Goal: Consume media (video, audio): Consume media (video, audio)

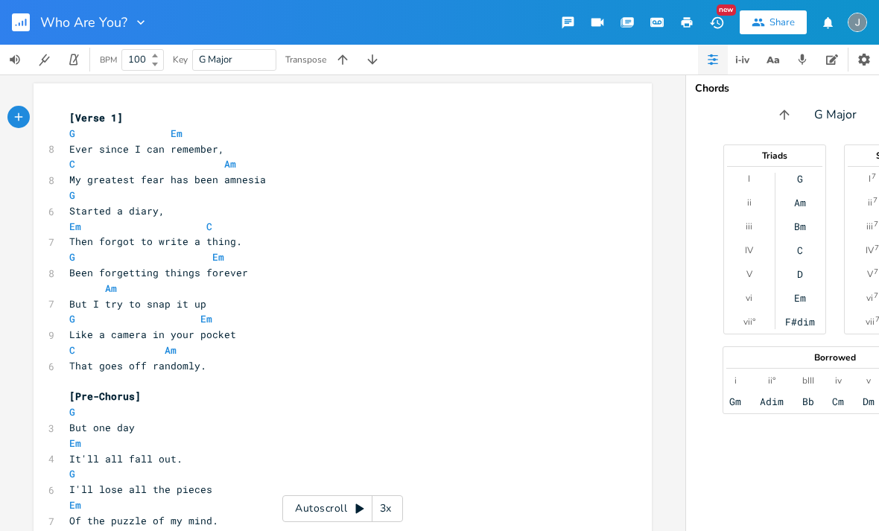
click at [475, 404] on pre "G" at bounding box center [335, 412] width 538 height 16
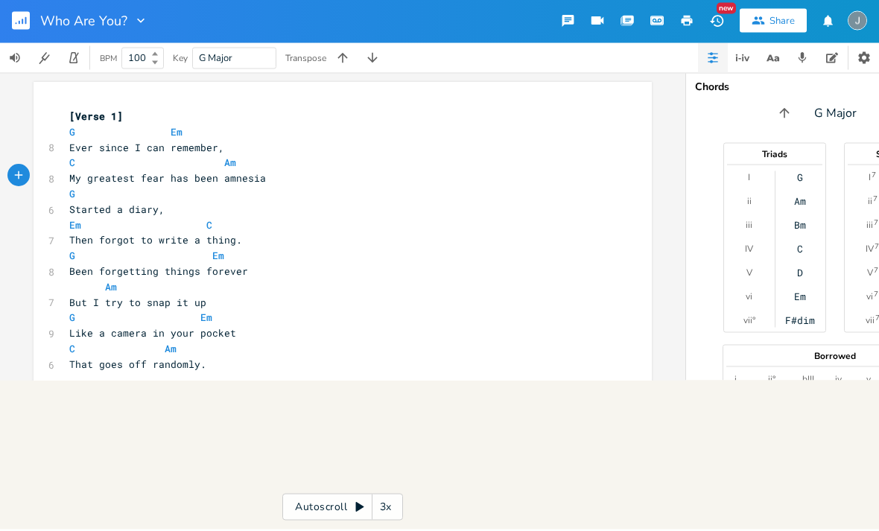
scroll to position [1, 0]
click at [34, 18] on button "button" at bounding box center [27, 22] width 30 height 36
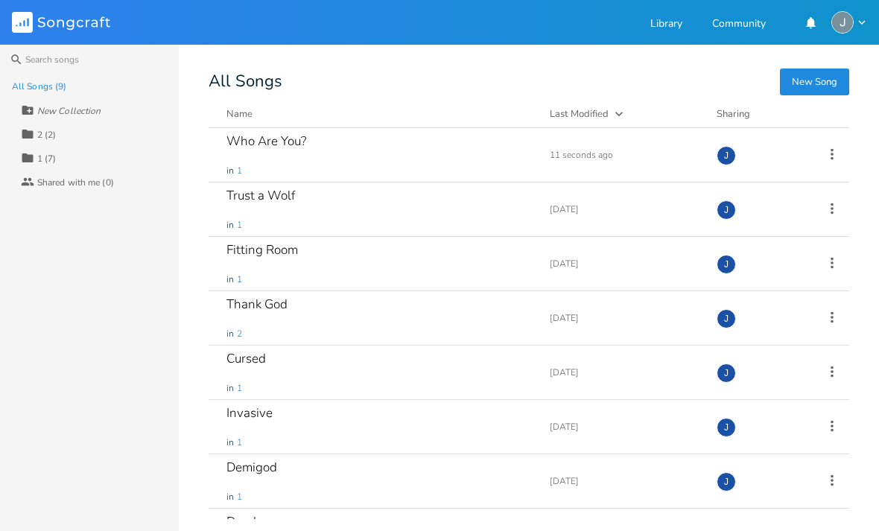
click at [268, 156] on div "Who Are You? in 1" at bounding box center [378, 155] width 305 height 54
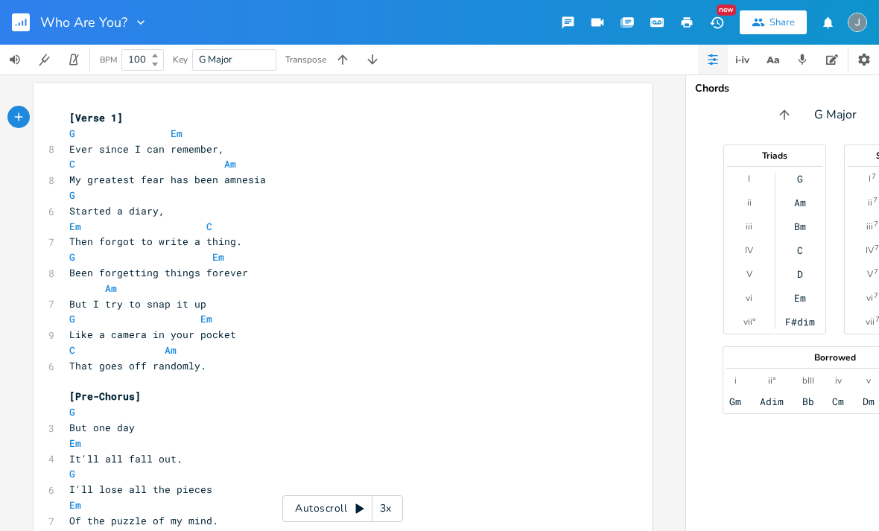
click at [329, 509] on div "Autoscroll 3x" at bounding box center [342, 508] width 121 height 27
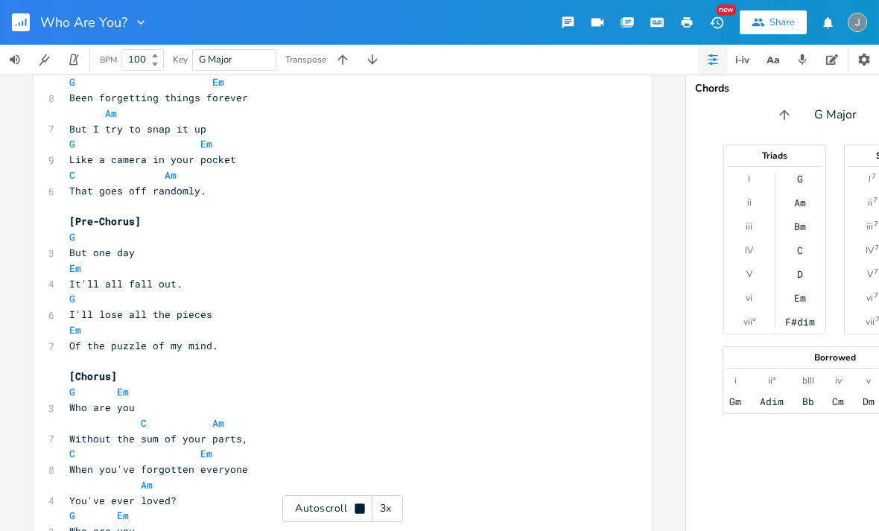
click at [394, 504] on div "3x" at bounding box center [385, 508] width 27 height 27
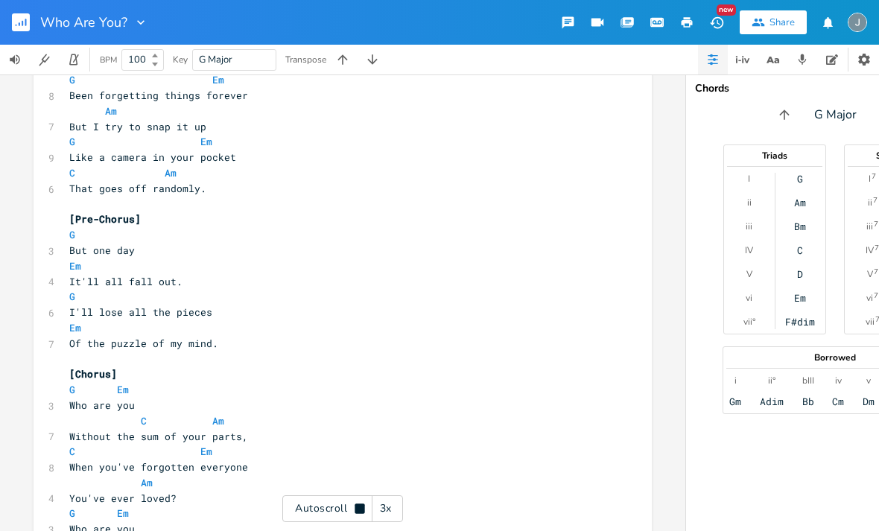
click at [403, 521] on pre "Who are you" at bounding box center [335, 529] width 538 height 16
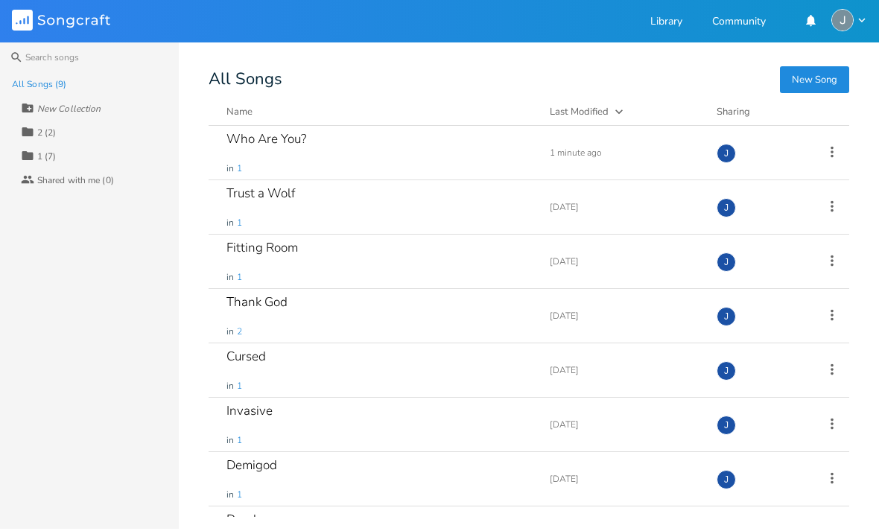
scroll to position [2, 0]
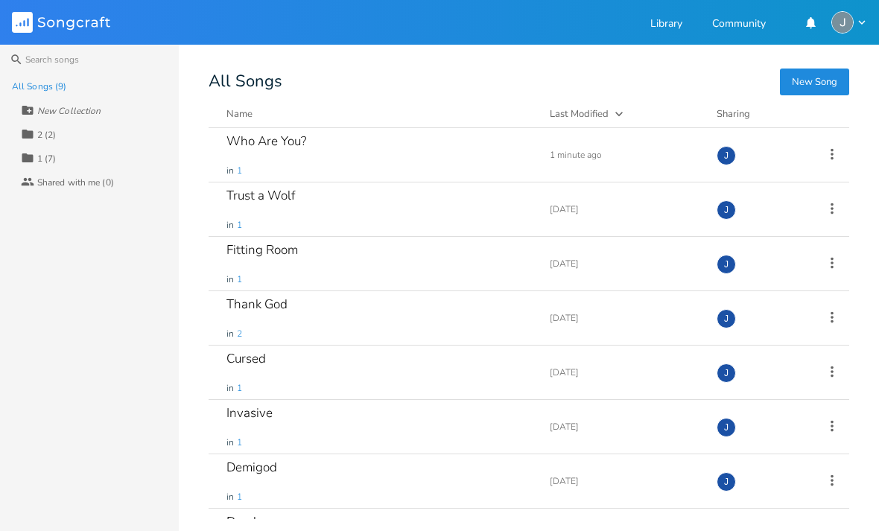
click at [269, 142] on div "Who Are You?" at bounding box center [266, 141] width 80 height 13
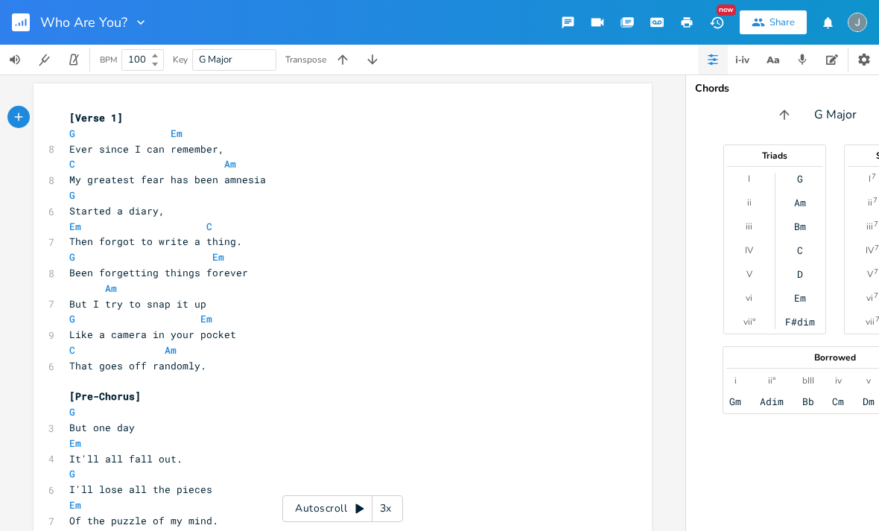
click at [403, 513] on pre "Of the puzzle of my mind." at bounding box center [335, 521] width 538 height 16
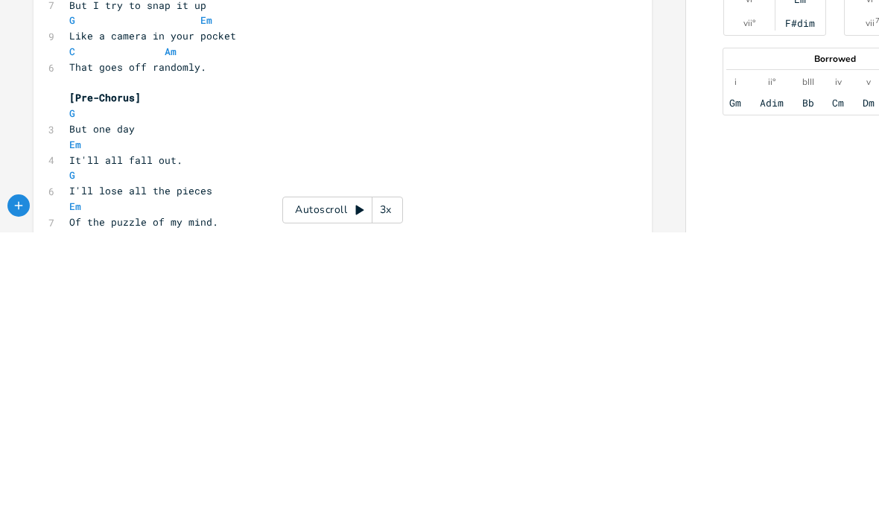
click at [384, 495] on div "3x" at bounding box center [385, 508] width 27 height 27
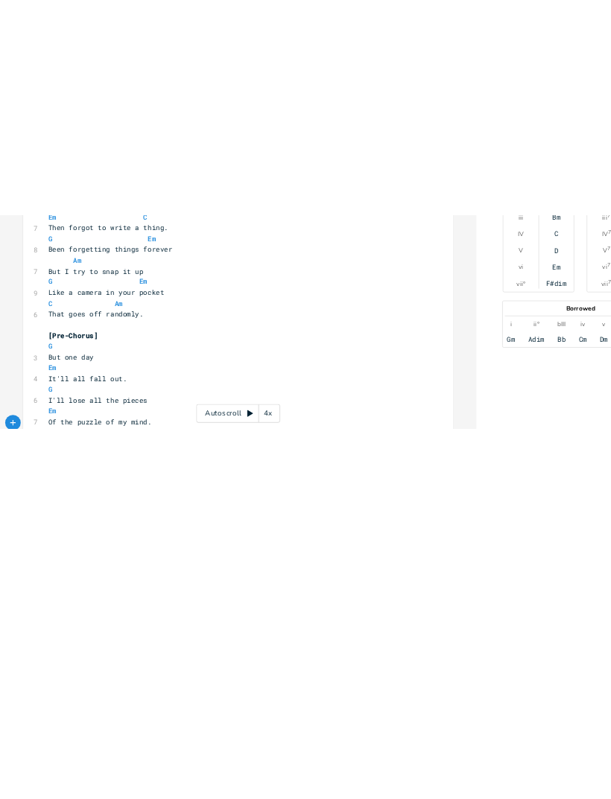
scroll to position [0, 0]
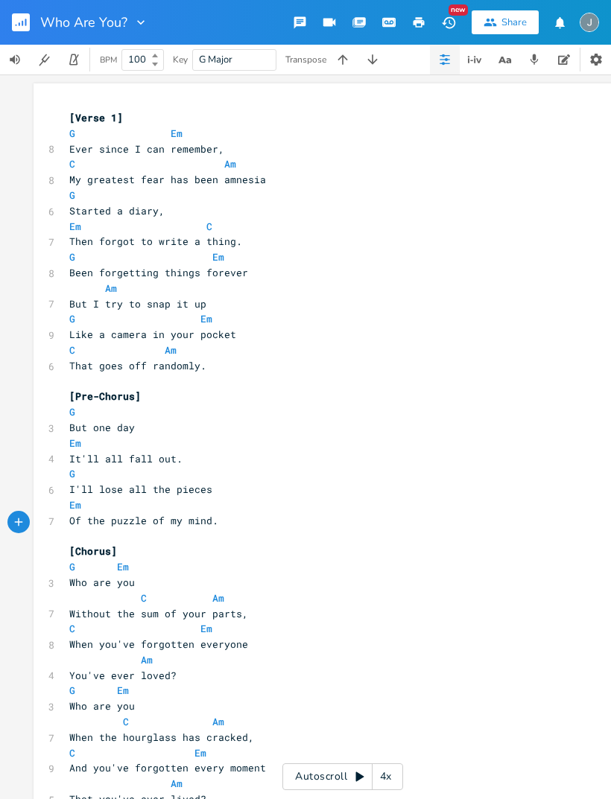
click at [31, 22] on button "button" at bounding box center [27, 22] width 30 height 36
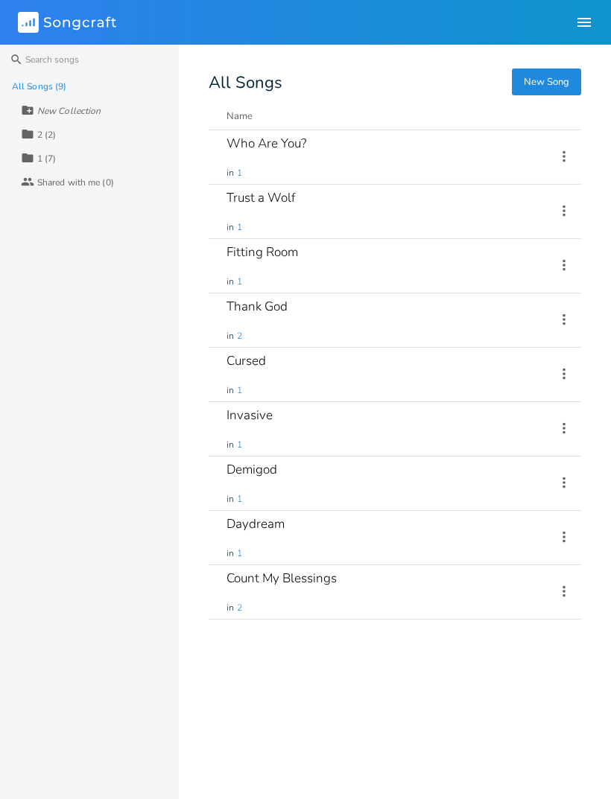
click at [423, 157] on div "Who Are You? in 1" at bounding box center [381, 157] width 311 height 54
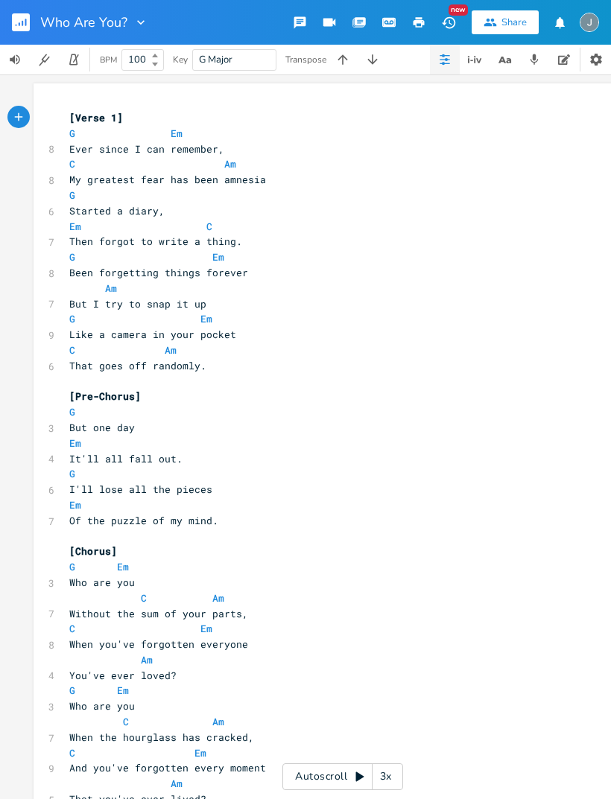
click at [395, 530] on div "3x" at bounding box center [385, 776] width 27 height 27
click at [392, 530] on div "4x" at bounding box center [385, 776] width 27 height 27
click at [391, 530] on div "5x" at bounding box center [385, 776] width 27 height 27
click at [386, 530] on pre "Am" at bounding box center [335, 784] width 538 height 16
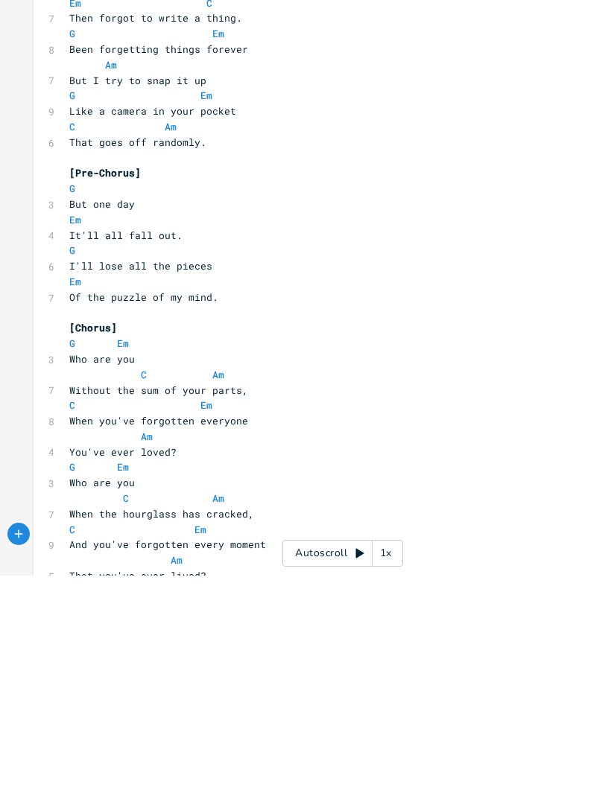
scroll to position [-20, 0]
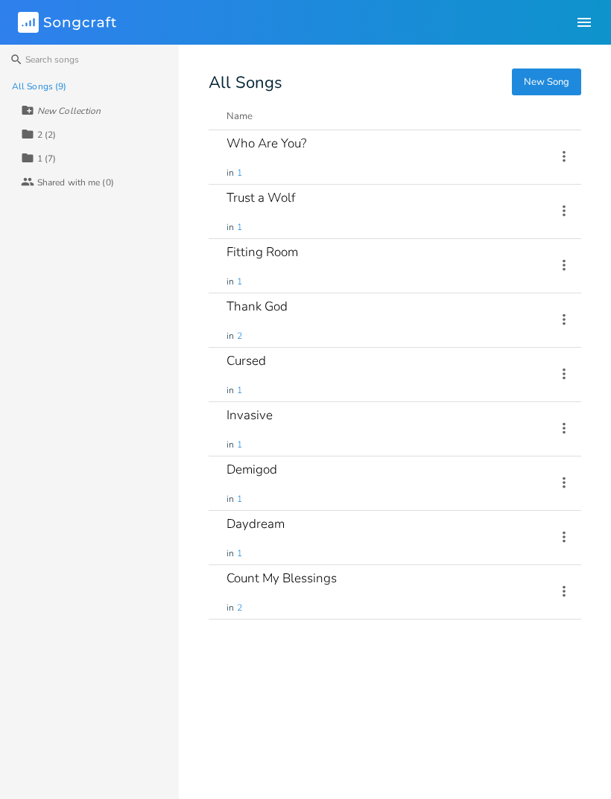
click at [403, 159] on div "Who Are You? in 1" at bounding box center [381, 157] width 311 height 54
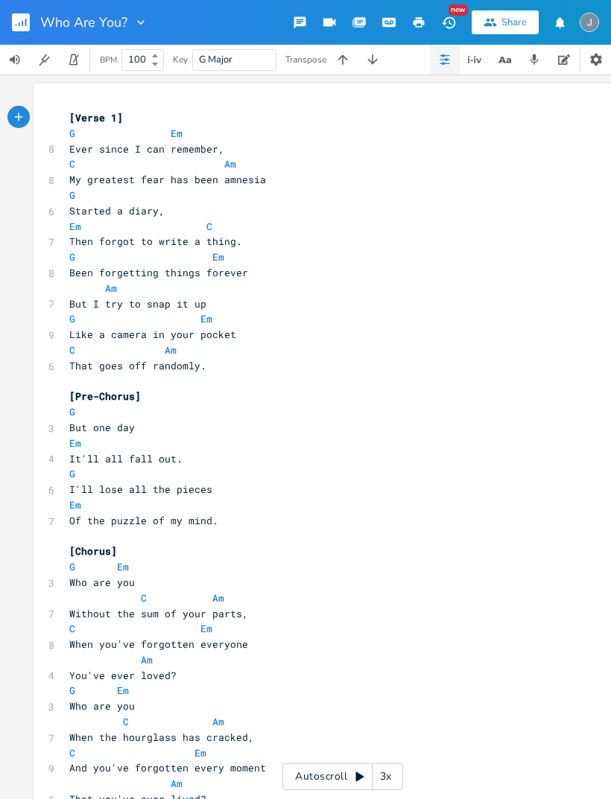
click at [389, 530] on div "3x" at bounding box center [385, 776] width 27 height 27
click at [392, 530] on div "4x" at bounding box center [385, 776] width 27 height 27
click at [391, 530] on pre "Am" at bounding box center [335, 784] width 538 height 16
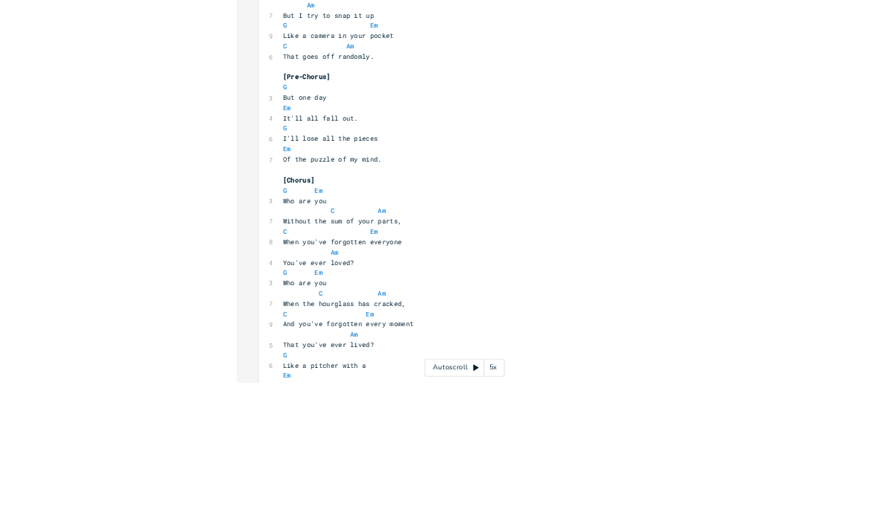
scroll to position [51, 0]
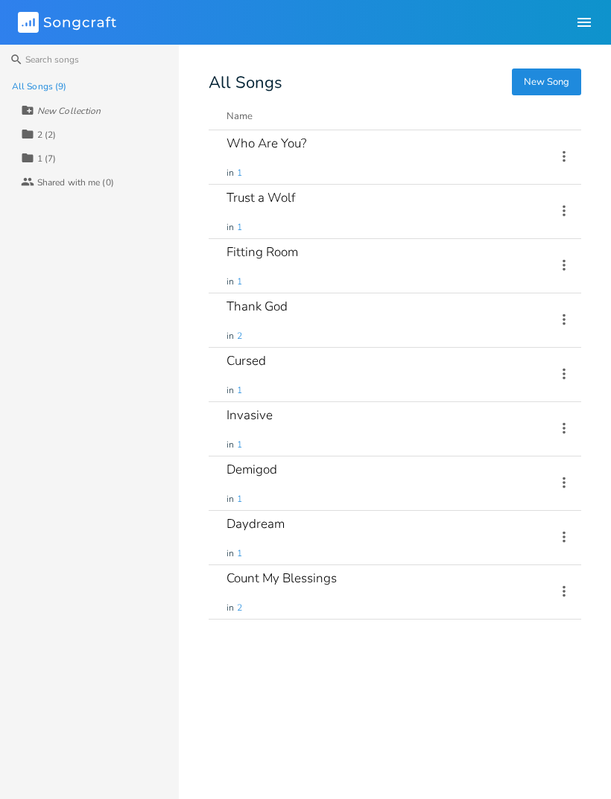
click at [366, 149] on div "Who Are You? in 1" at bounding box center [381, 157] width 311 height 54
click at [360, 150] on div "Who Are You? in 1" at bounding box center [381, 157] width 311 height 54
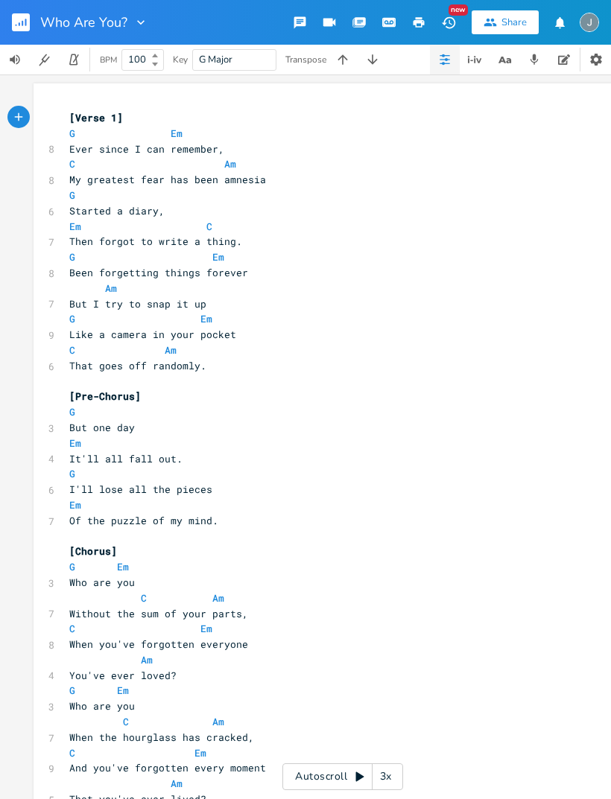
click at [389, 530] on div "3x" at bounding box center [385, 776] width 27 height 27
click at [388, 530] on div "4x" at bounding box center [385, 776] width 27 height 27
click at [387, 530] on div "5x" at bounding box center [385, 776] width 27 height 27
click at [386, 530] on div "1x" at bounding box center [385, 776] width 27 height 27
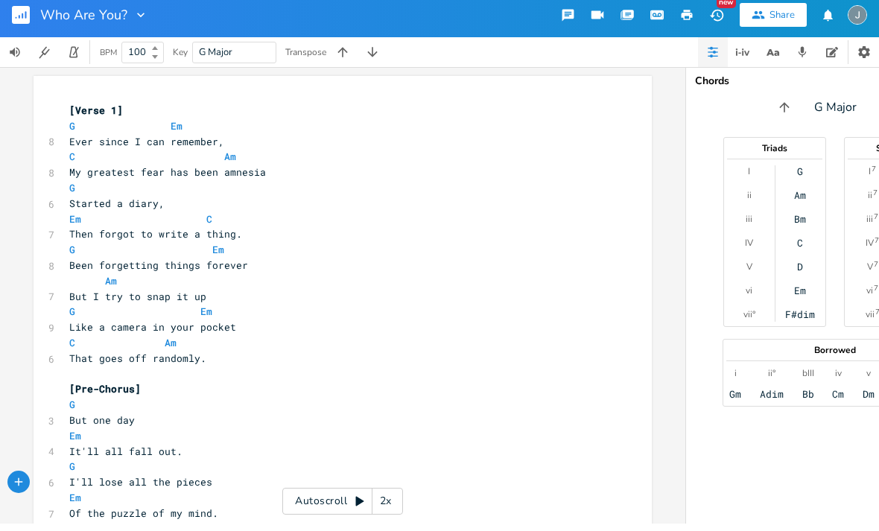
scroll to position [7, 0]
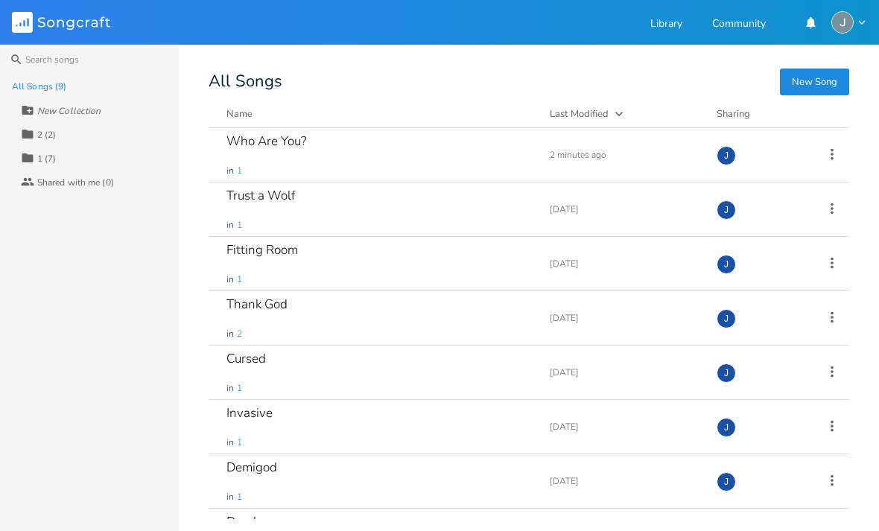
click at [285, 155] on div "Who Are You? in 1" at bounding box center [378, 155] width 305 height 54
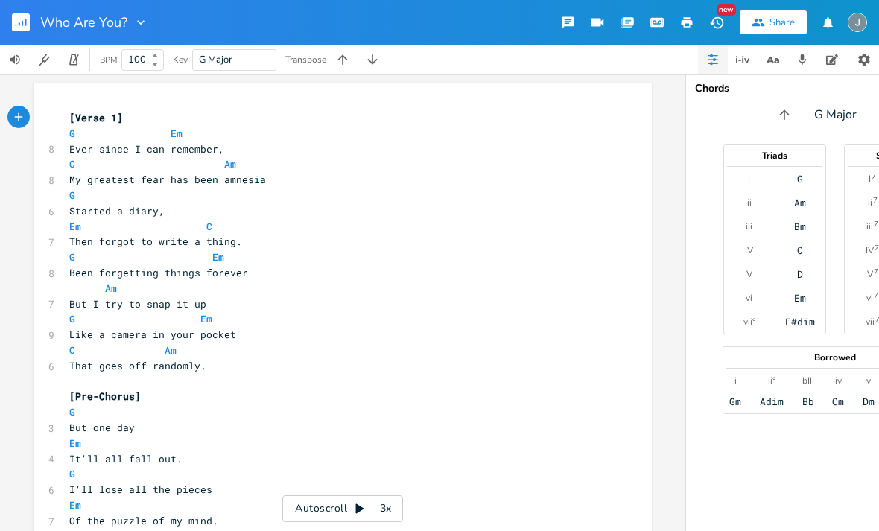
click at [308, 509] on div "Autoscroll 3x" at bounding box center [342, 508] width 121 height 27
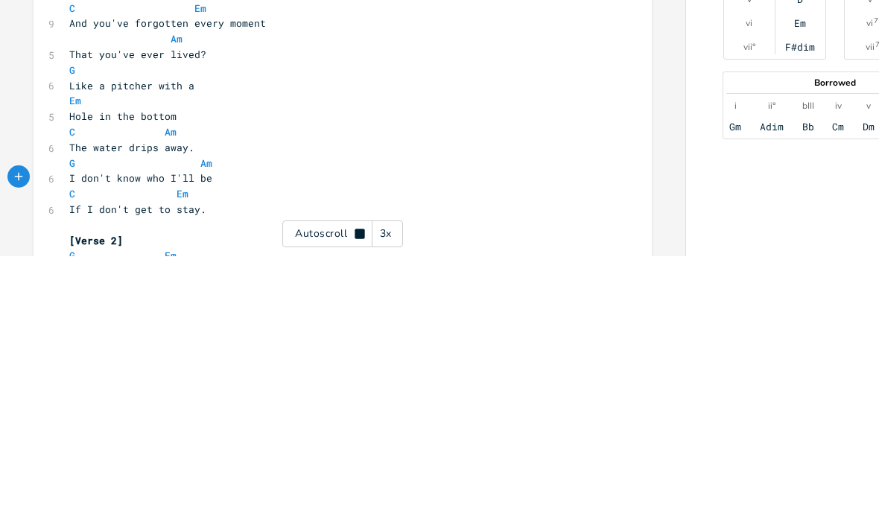
scroll to position [473, 0]
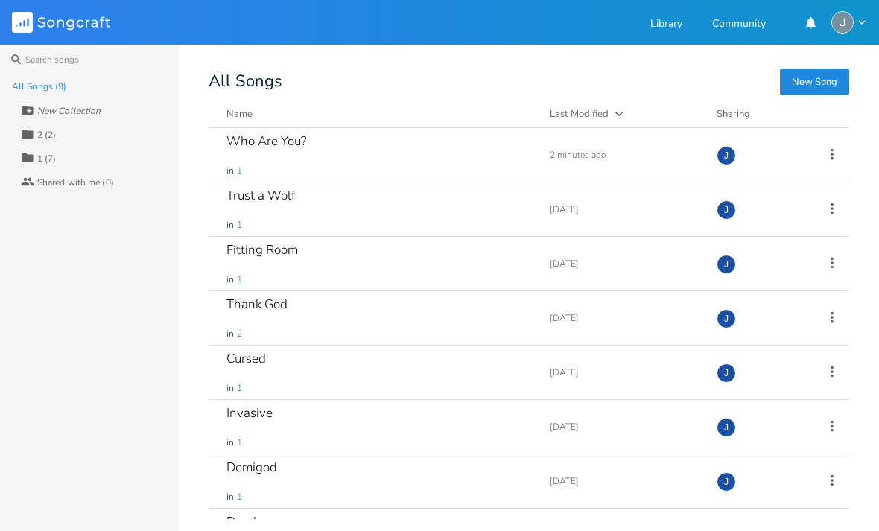
click at [286, 159] on div "Who Are You? in 1" at bounding box center [378, 155] width 305 height 54
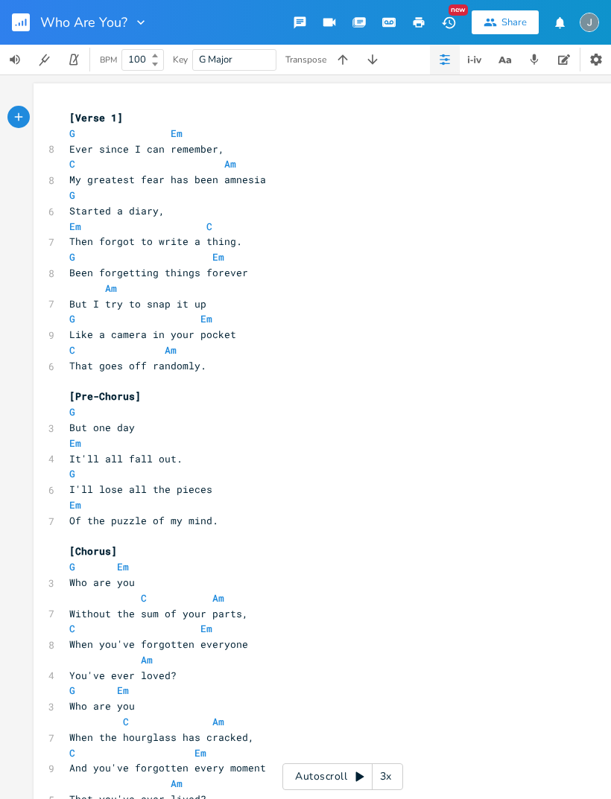
click at [602, 61] on icon "button" at bounding box center [595, 59] width 15 height 15
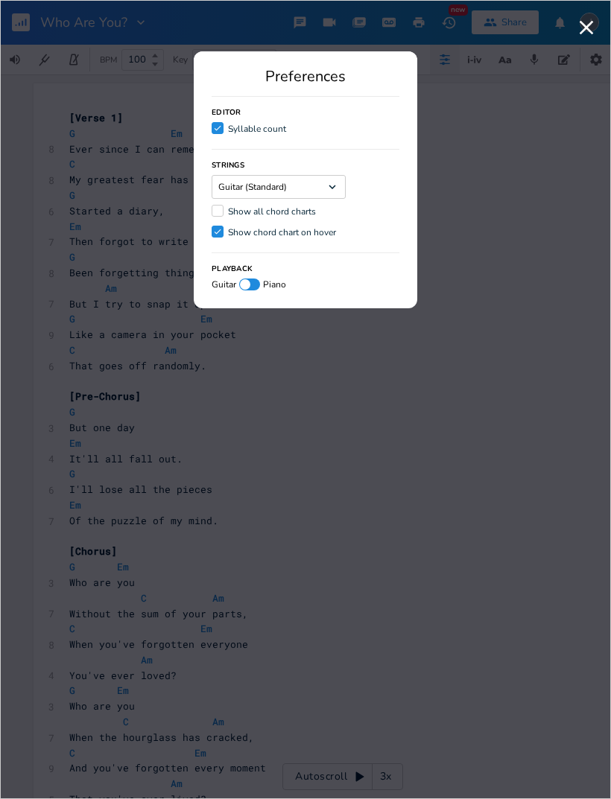
click at [588, 30] on icon "button" at bounding box center [586, 28] width 14 height 14
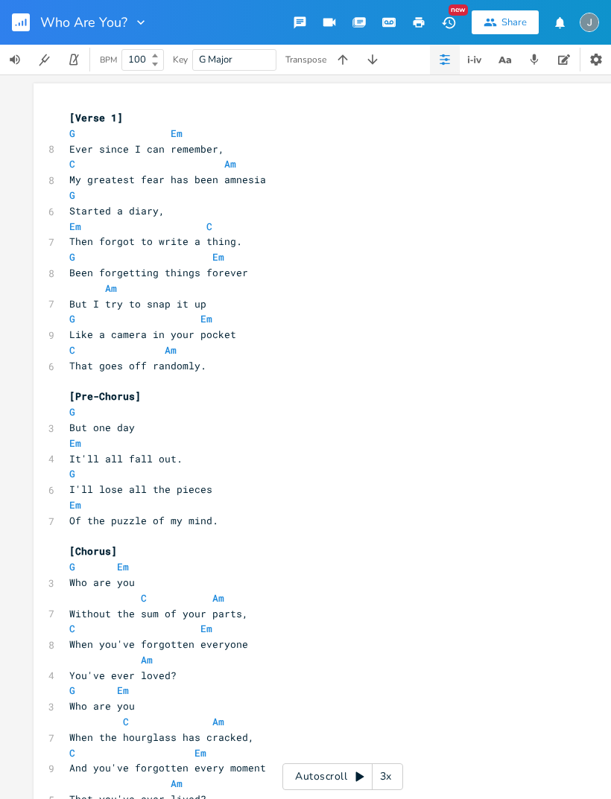
click at [144, 63] on input "100" at bounding box center [134, 59] width 24 height 13
click at [161, 64] on div "98" at bounding box center [142, 60] width 42 height 22
click at [167, 68] on div "Key G Major" at bounding box center [220, 60] width 112 height 30
click at [74, 63] on icon "button" at bounding box center [73, 59] width 13 height 13
click at [350, 530] on div "Autoscroll 3x" at bounding box center [342, 776] width 121 height 27
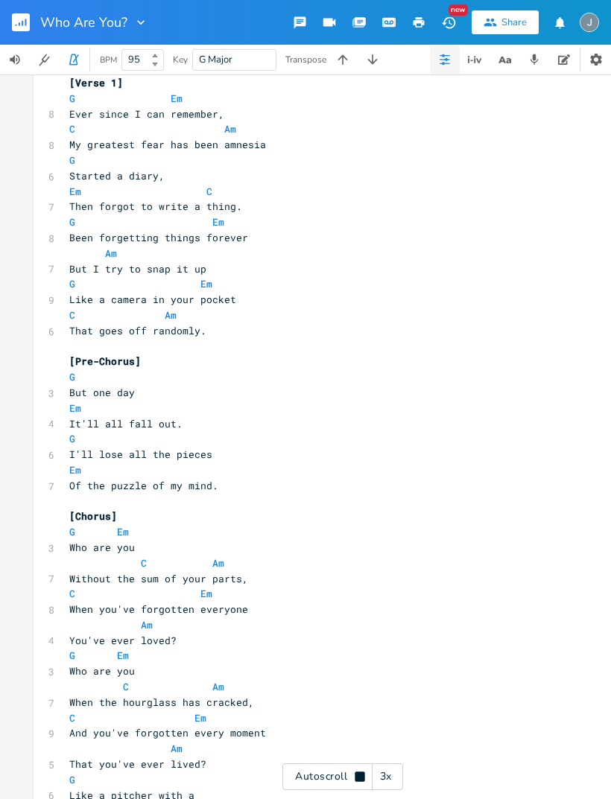
scroll to position [48, 0]
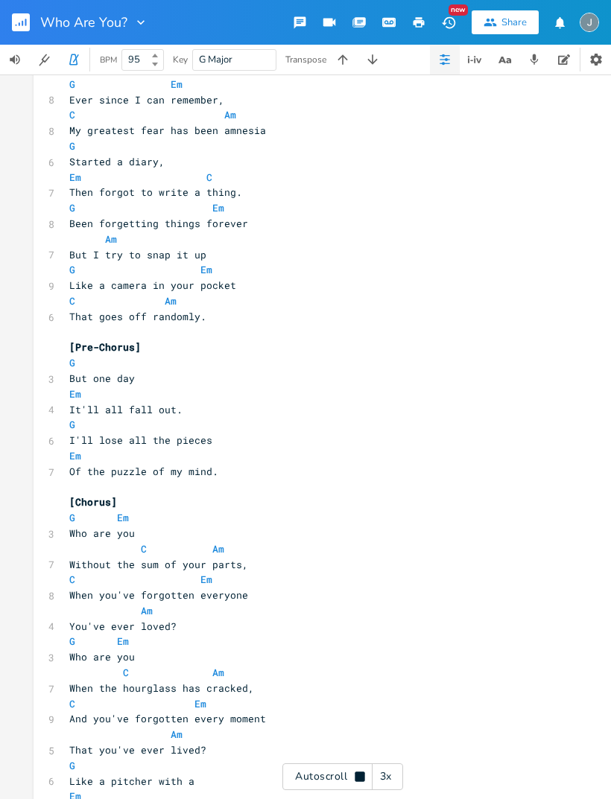
click at [77, 57] on icon "button" at bounding box center [76, 58] width 6 height 8
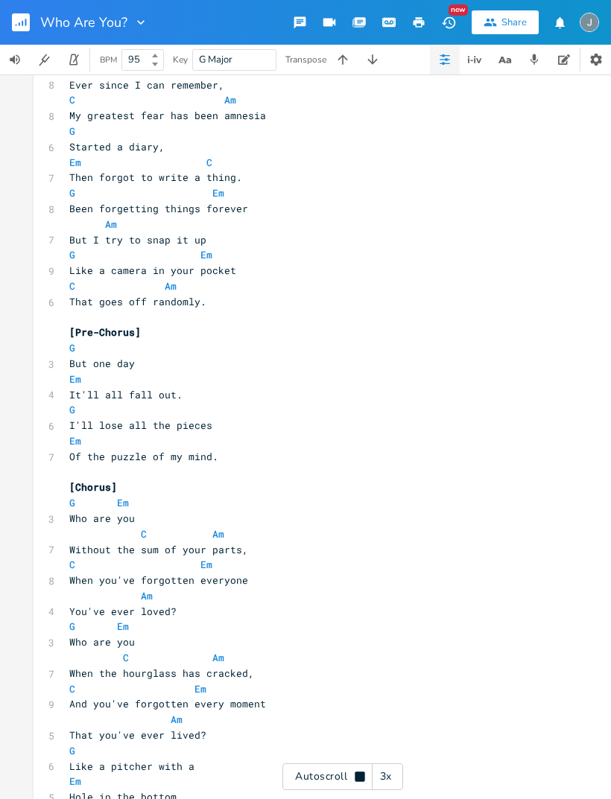
click at [71, 61] on icon "button" at bounding box center [73, 59] width 8 height 11
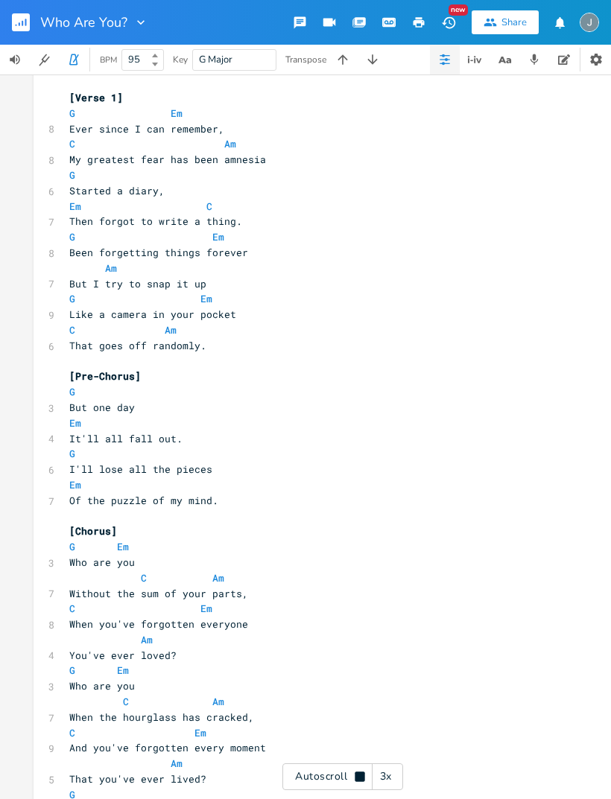
click at [167, 60] on div "Key G Major" at bounding box center [220, 60] width 112 height 30
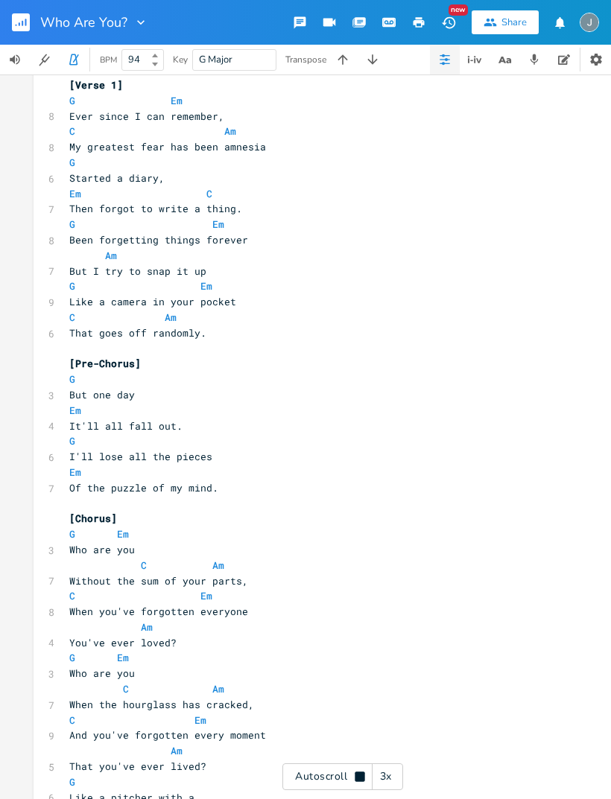
click at [160, 60] on div "94" at bounding box center [142, 60] width 42 height 22
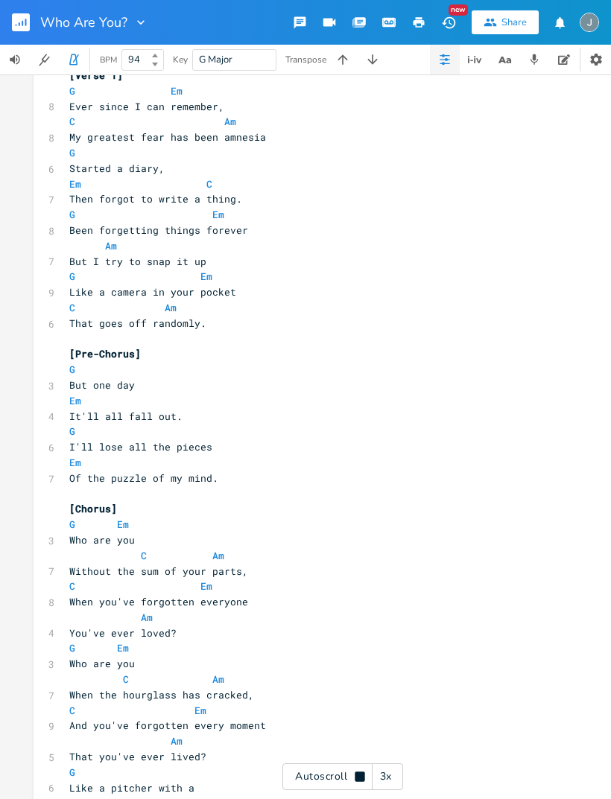
click at [162, 60] on div "94" at bounding box center [142, 60] width 42 height 22
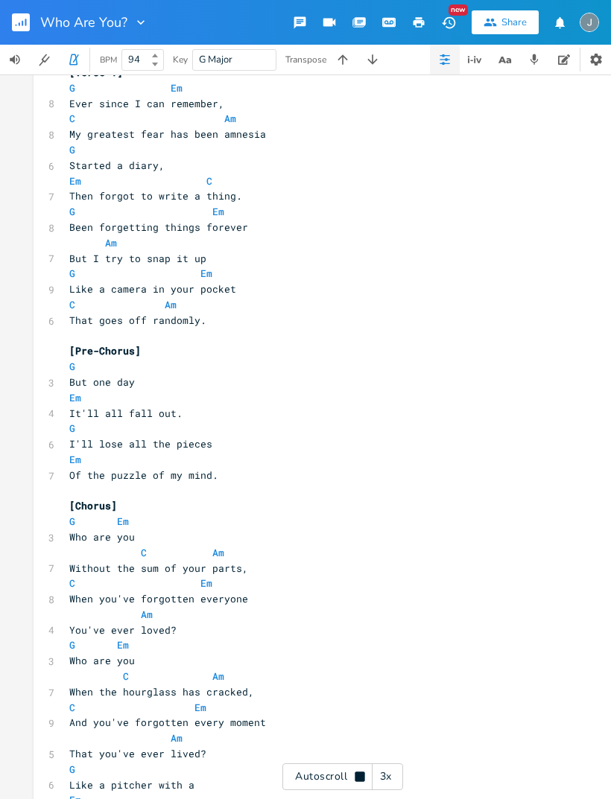
click at [162, 62] on div "94" at bounding box center [142, 60] width 42 height 22
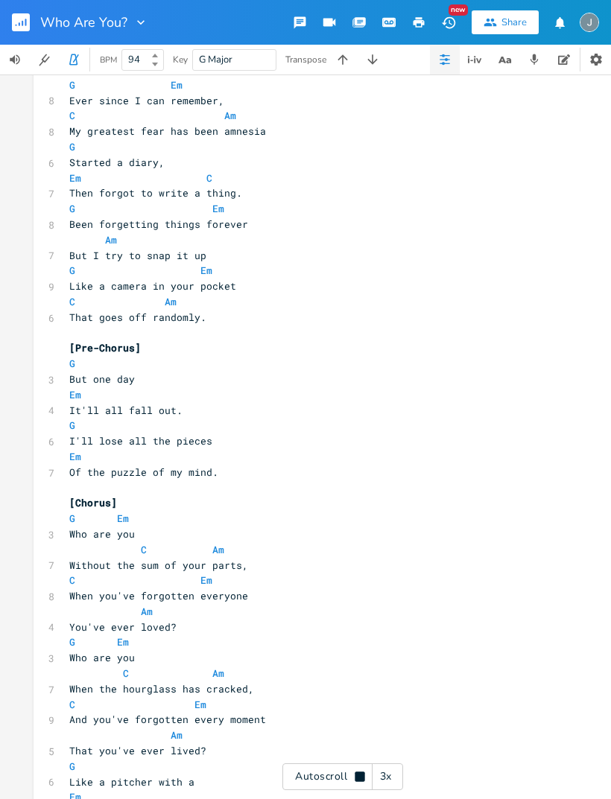
click at [163, 61] on div "94" at bounding box center [142, 60] width 42 height 22
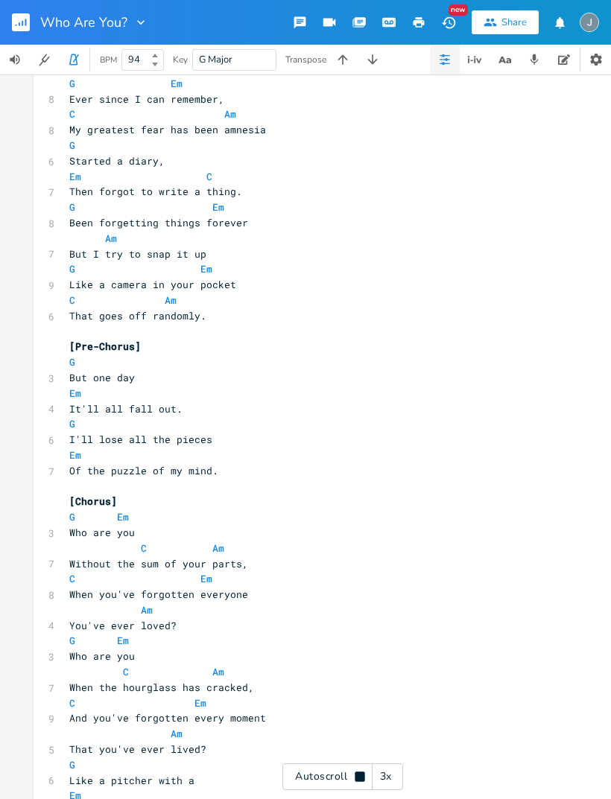
click at [162, 60] on div "94" at bounding box center [142, 60] width 42 height 22
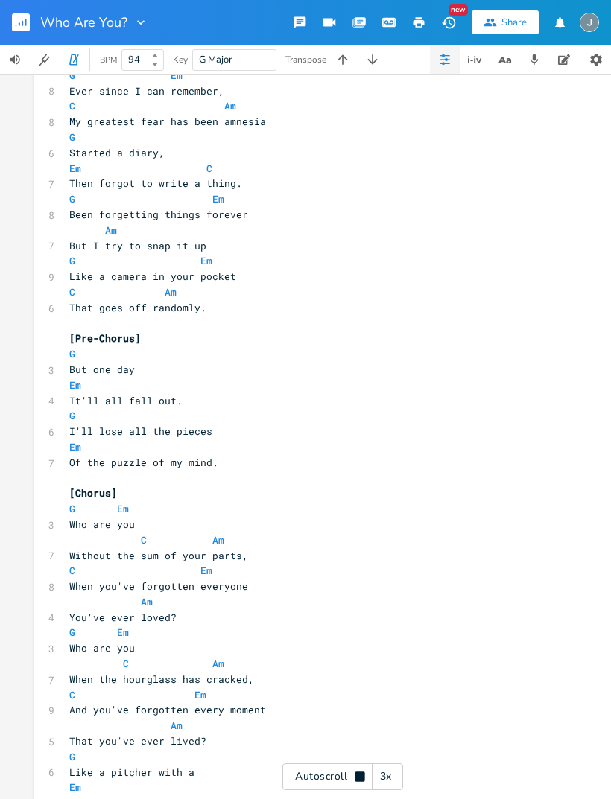
click at [145, 57] on input "94" at bounding box center [134, 59] width 24 height 13
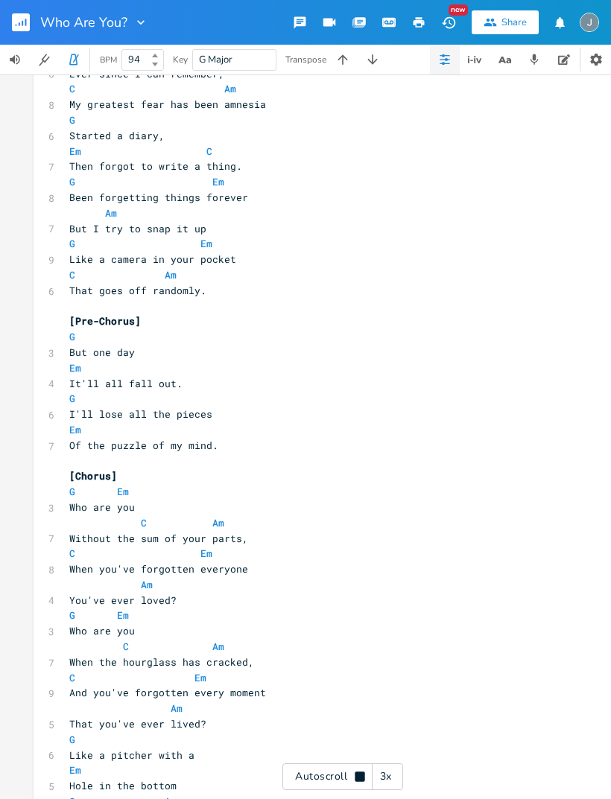
type input "9"
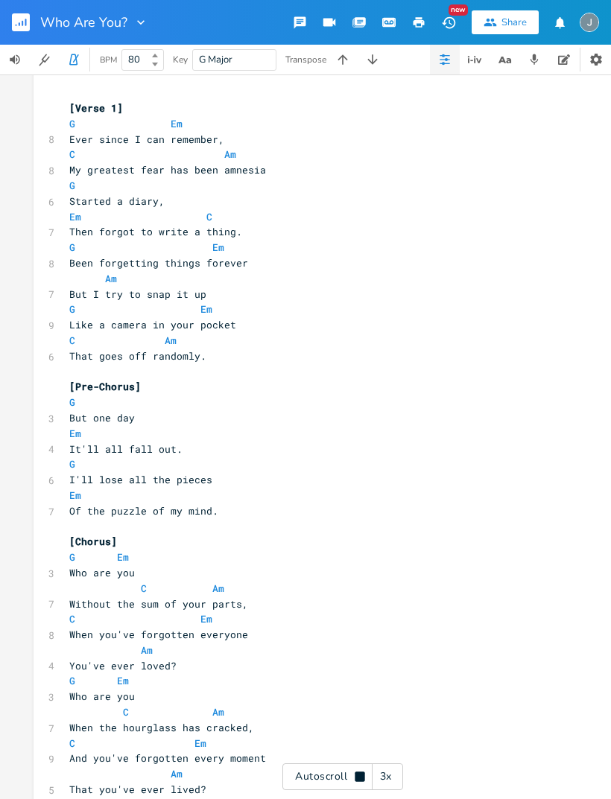
type input "80"
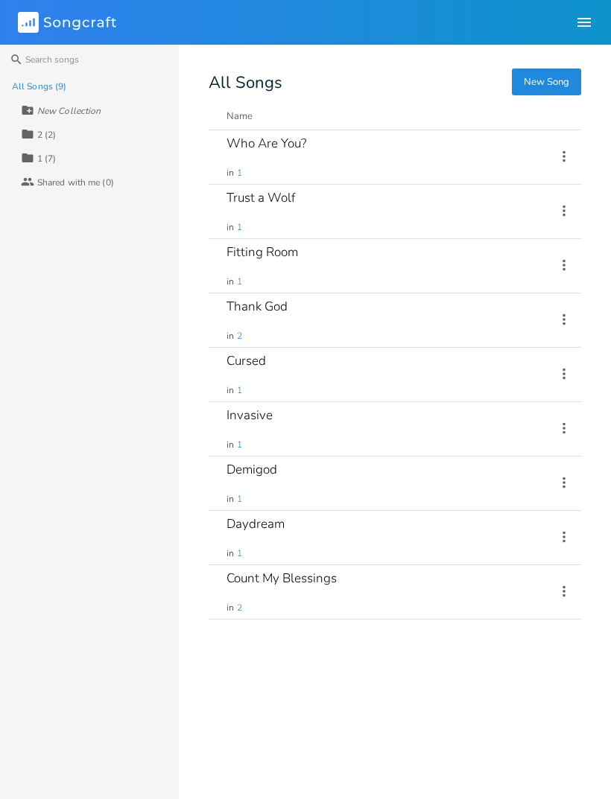
click at [347, 159] on div "Who Are You? in 1" at bounding box center [381, 157] width 311 height 54
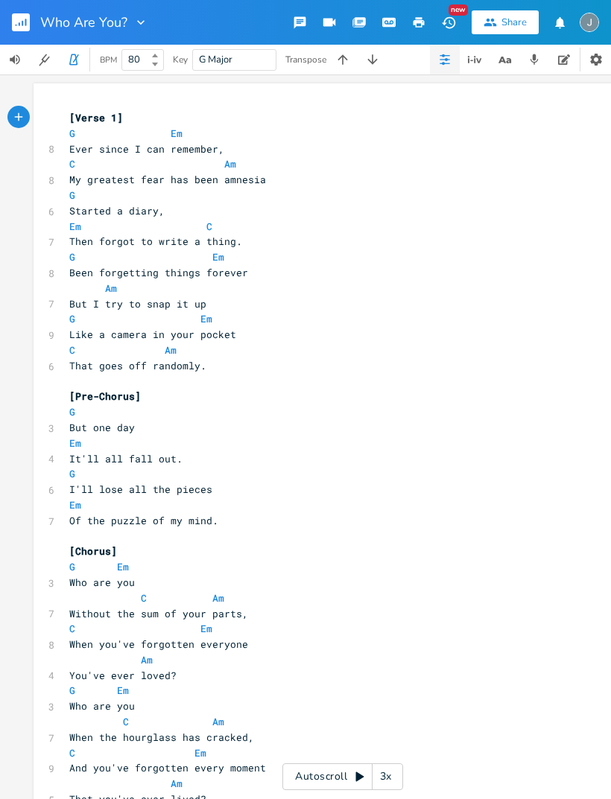
click at [397, 530] on div "3x" at bounding box center [385, 776] width 27 height 27
click at [395, 530] on div "4x" at bounding box center [385, 776] width 27 height 27
click at [392, 530] on div "5x" at bounding box center [385, 776] width 27 height 27
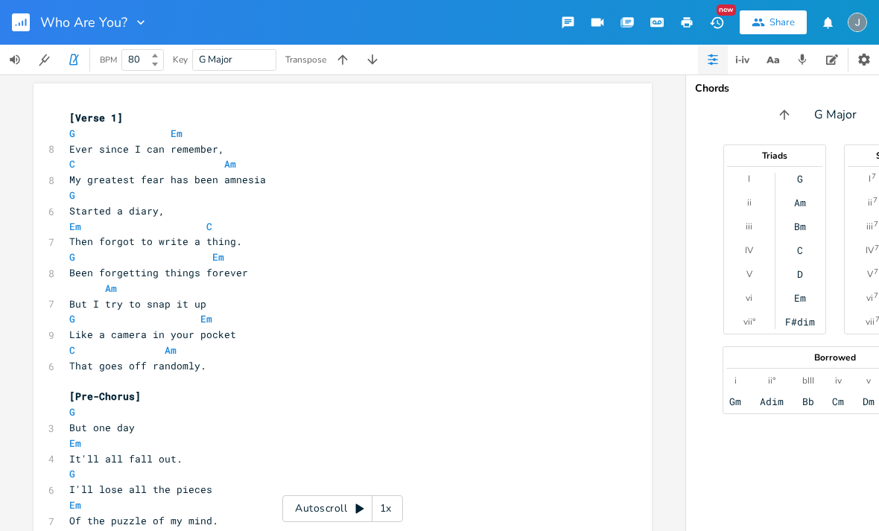
click at [323, 505] on div "Autoscroll 1x" at bounding box center [342, 508] width 121 height 27
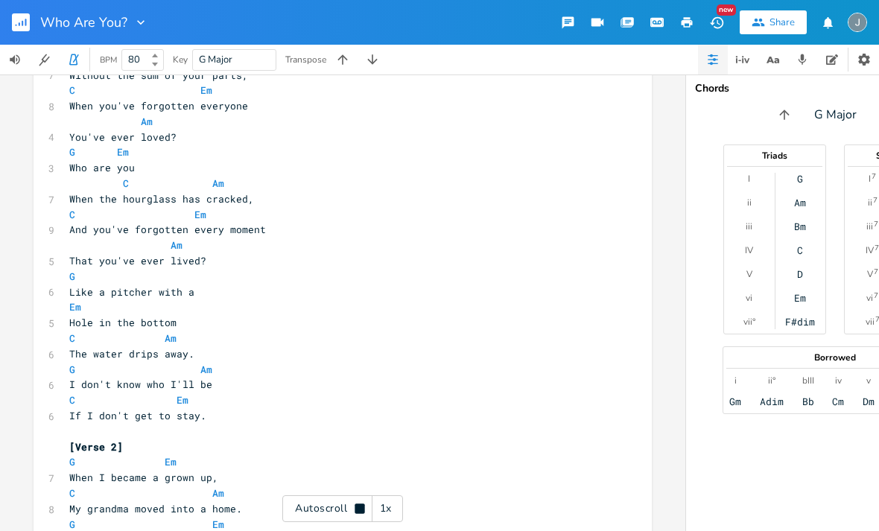
scroll to position [540, 0]
